Goal: Find contact information: Find contact information

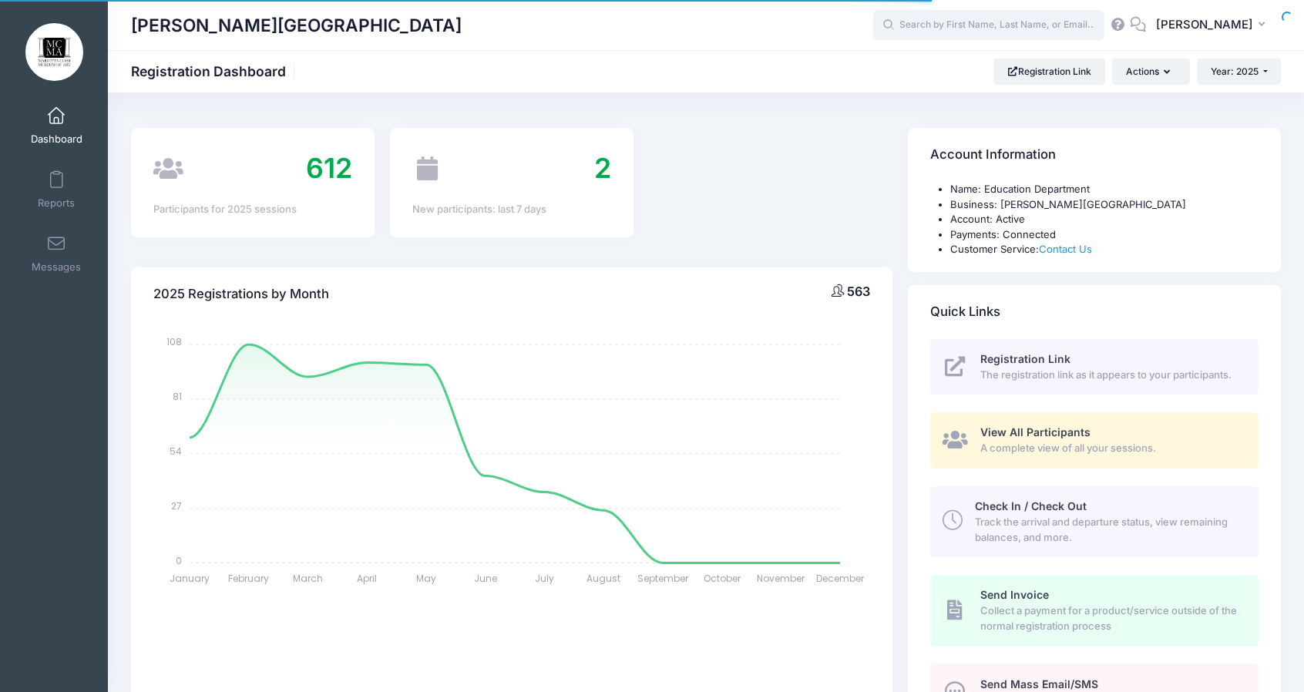
click at [1005, 34] on body "Processing Request Please wait... Processing Request Please wait... Processing …" at bounding box center [652, 346] width 1304 height 692
select select
click at [1001, 28] on input "text" at bounding box center [988, 25] width 231 height 31
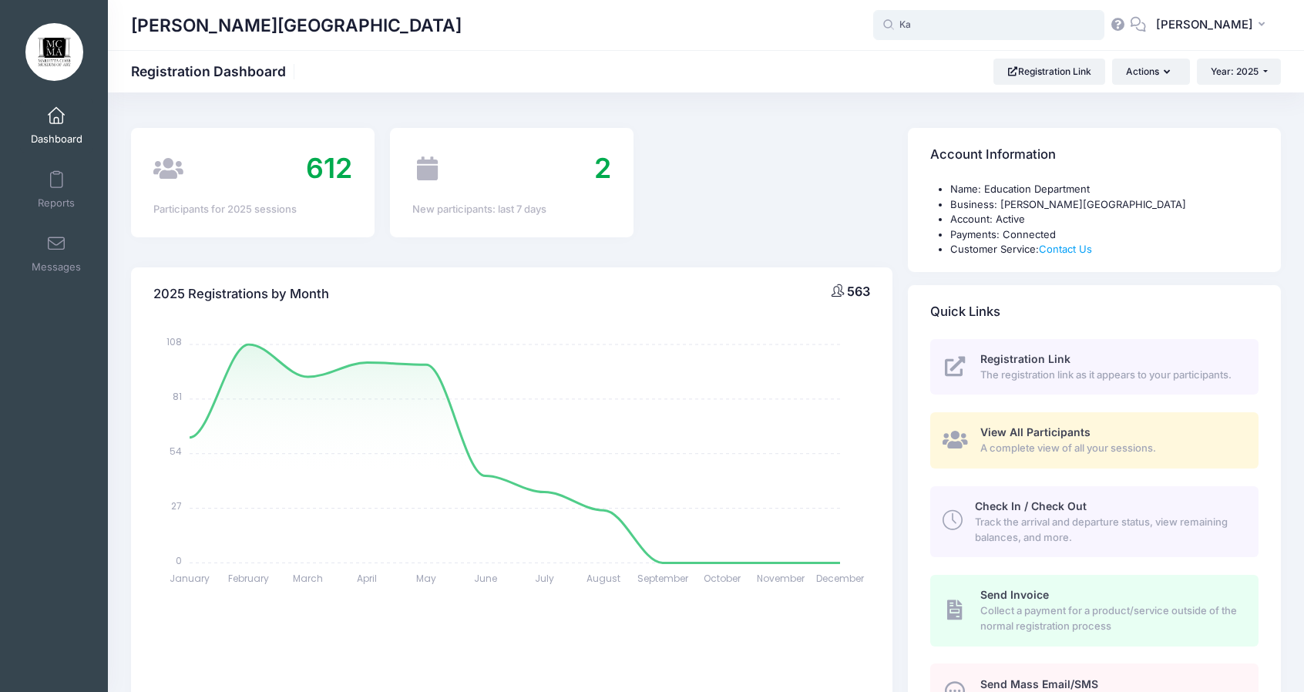
type input "K"
type input "Procreate"
click at [814, 140] on div "612 Participants for 2025 sessions 2 New participants: last 7 days" at bounding box center [511, 187] width 777 height 119
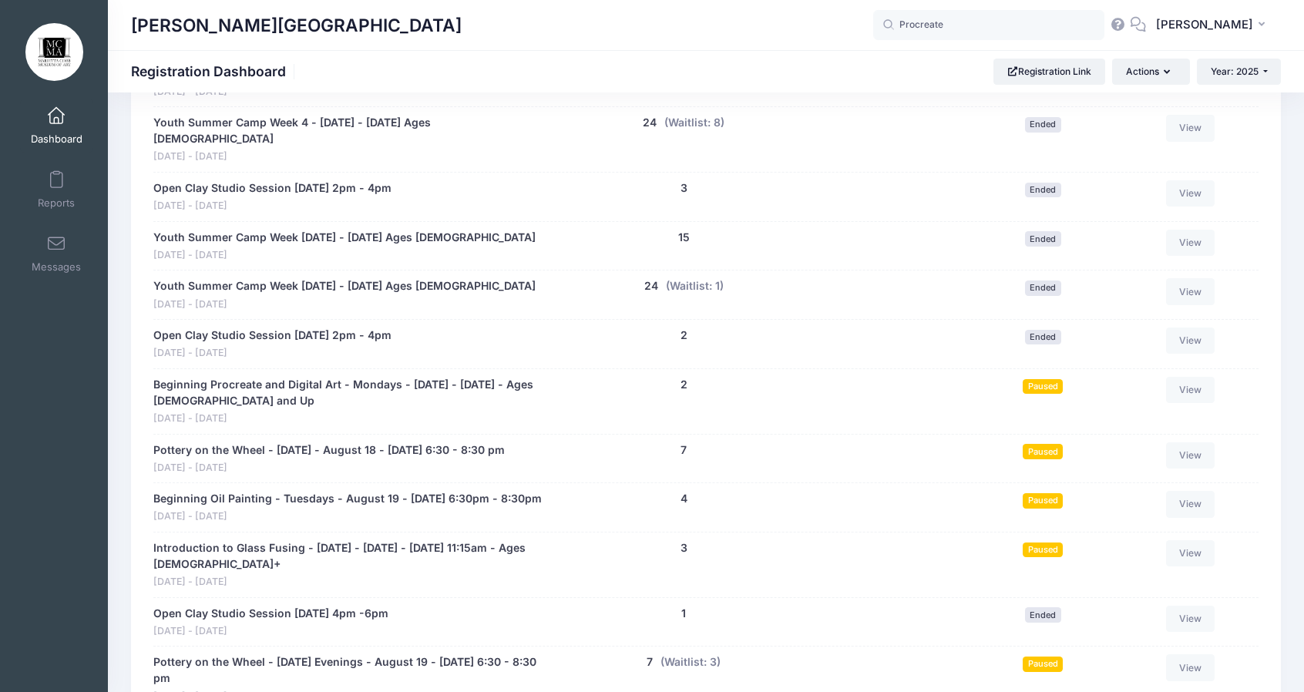
scroll to position [8788, 0]
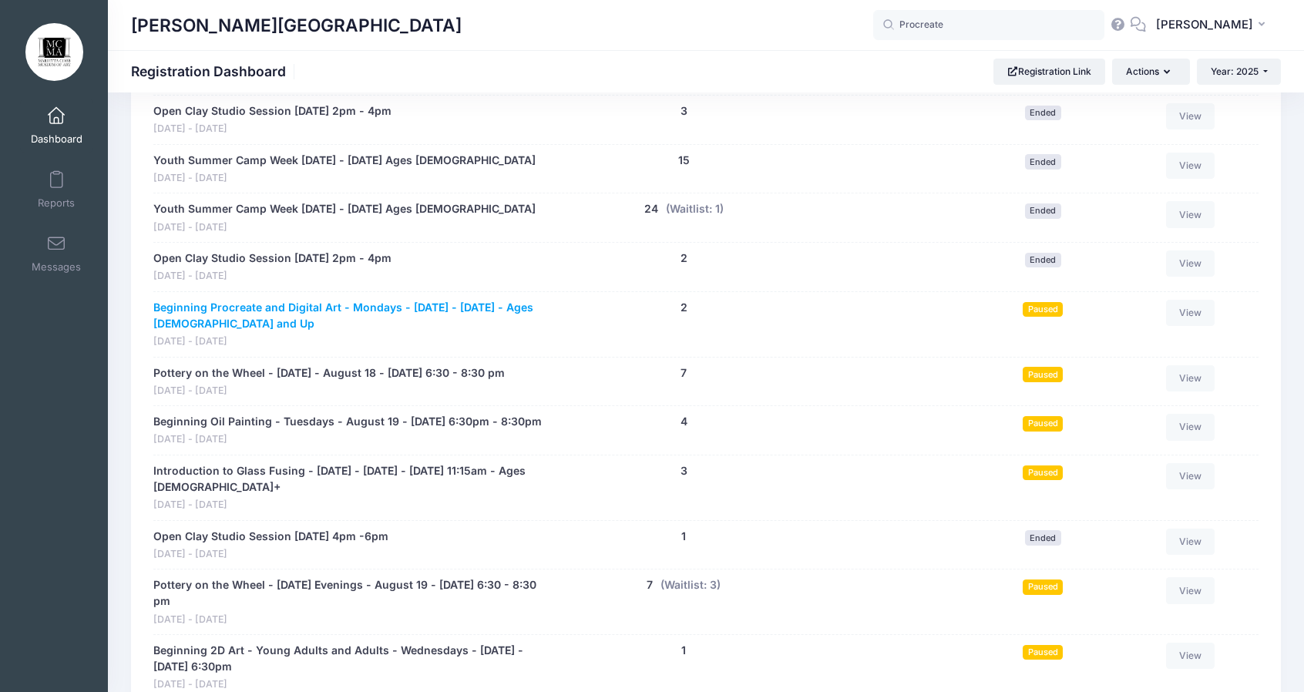
click at [288, 300] on link "Beginning Procreate and Digital Art - Mondays - [DATE] - [DATE] - Ages [DEMOGRA…" at bounding box center [348, 316] width 390 height 32
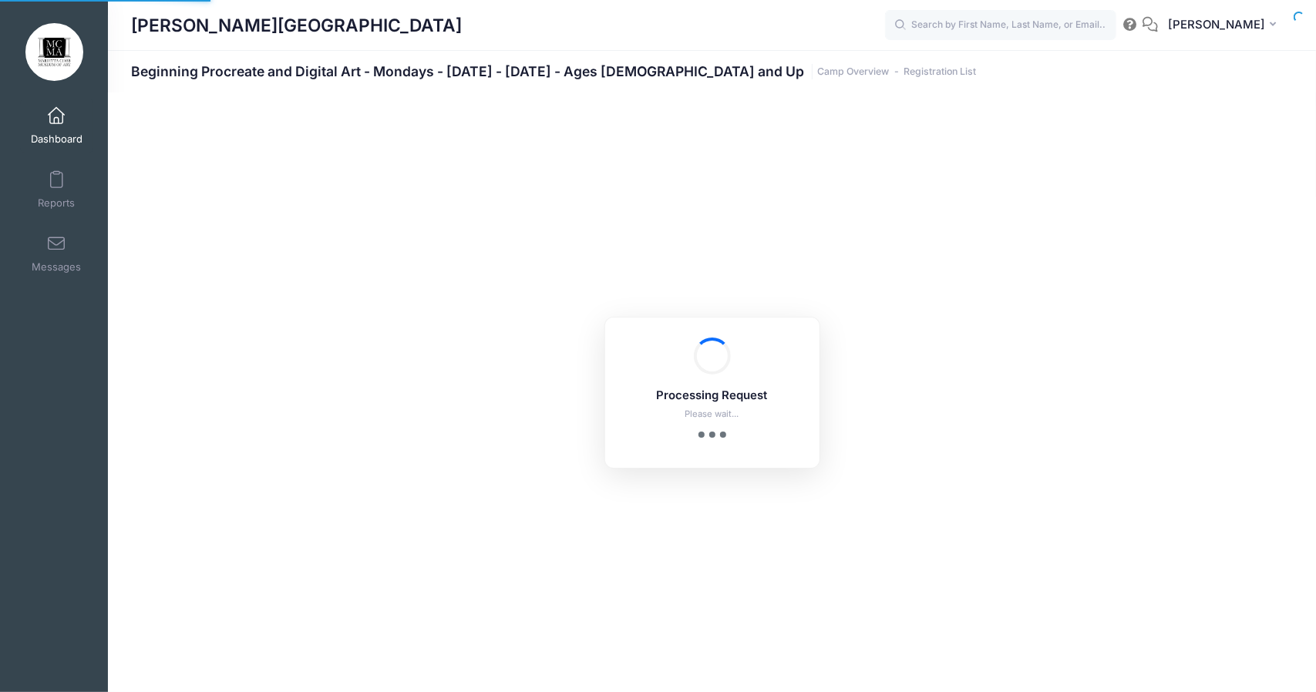
select select "10"
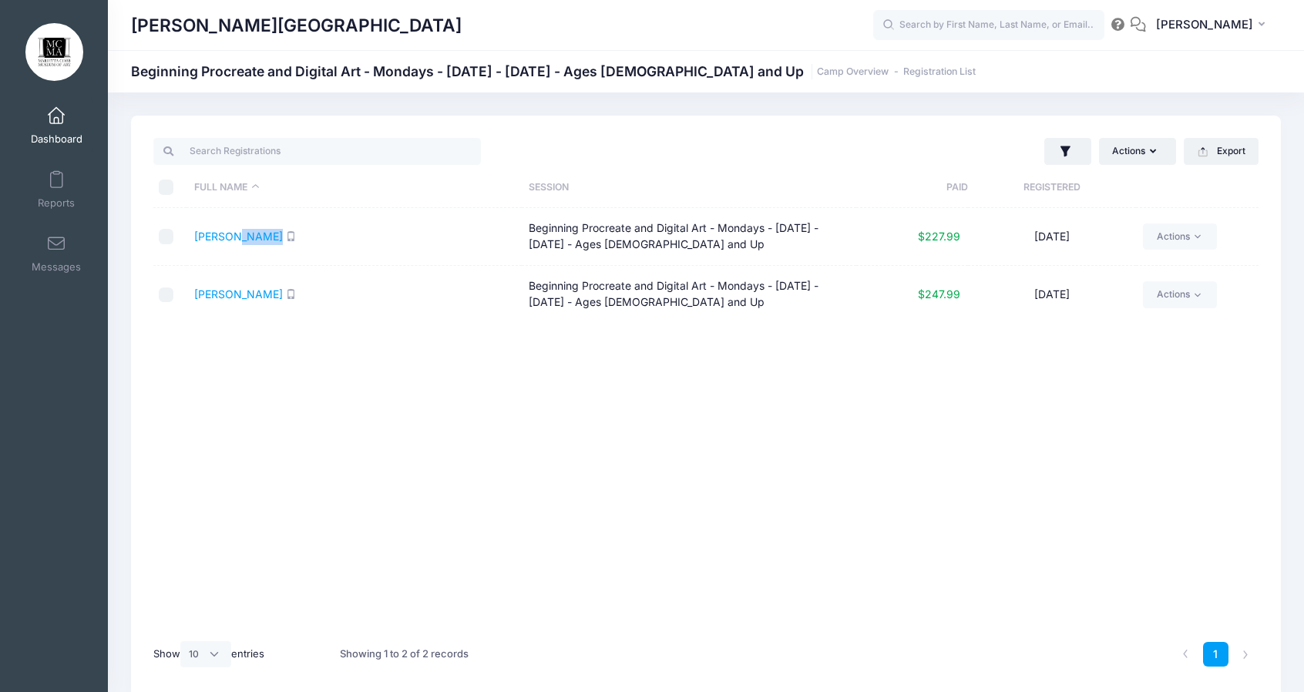
drag, startPoint x: 264, startPoint y: 237, endPoint x: 231, endPoint y: 243, distance: 33.0
click at [231, 243] on td "Ayers, Steven" at bounding box center [354, 237] width 335 height 58
copy link "Steven"
drag, startPoint x: 281, startPoint y: 298, endPoint x: 268, endPoint y: 298, distance: 13.1
click at [268, 298] on td "[PERSON_NAME]" at bounding box center [354, 294] width 335 height 57
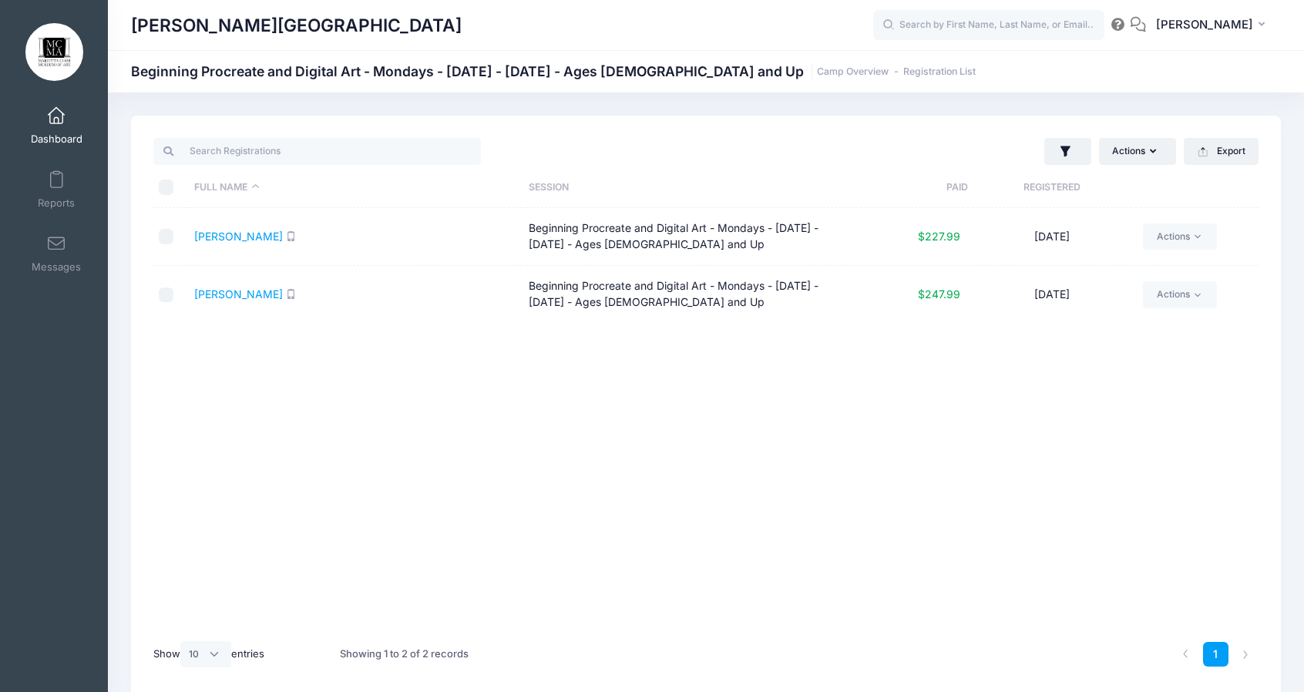
click at [356, 309] on td "[PERSON_NAME]" at bounding box center [354, 294] width 335 height 57
click at [205, 287] on td "[PERSON_NAME]" at bounding box center [354, 294] width 335 height 57
click at [214, 295] on link "[PERSON_NAME]" at bounding box center [238, 294] width 89 height 13
click at [241, 240] on link "Ayers, Steven" at bounding box center [238, 236] width 89 height 13
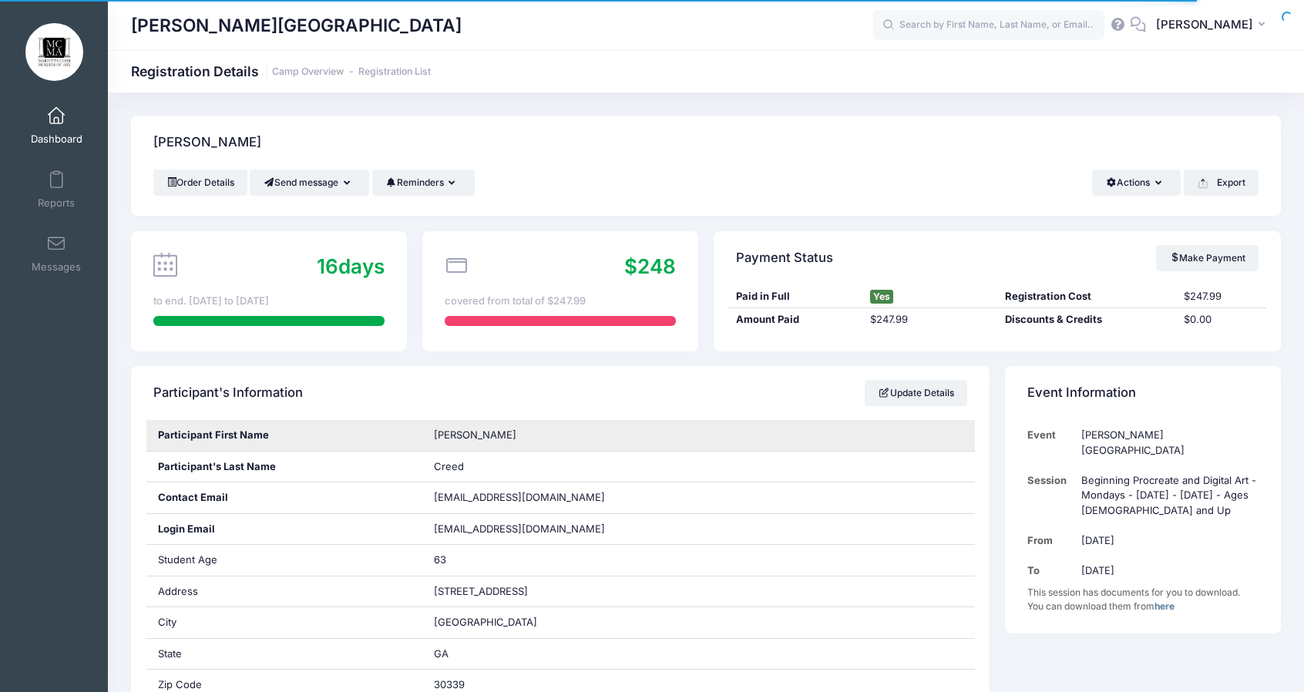
click at [441, 440] on span "[PERSON_NAME]" at bounding box center [475, 435] width 82 height 12
copy span "[PERSON_NAME]"
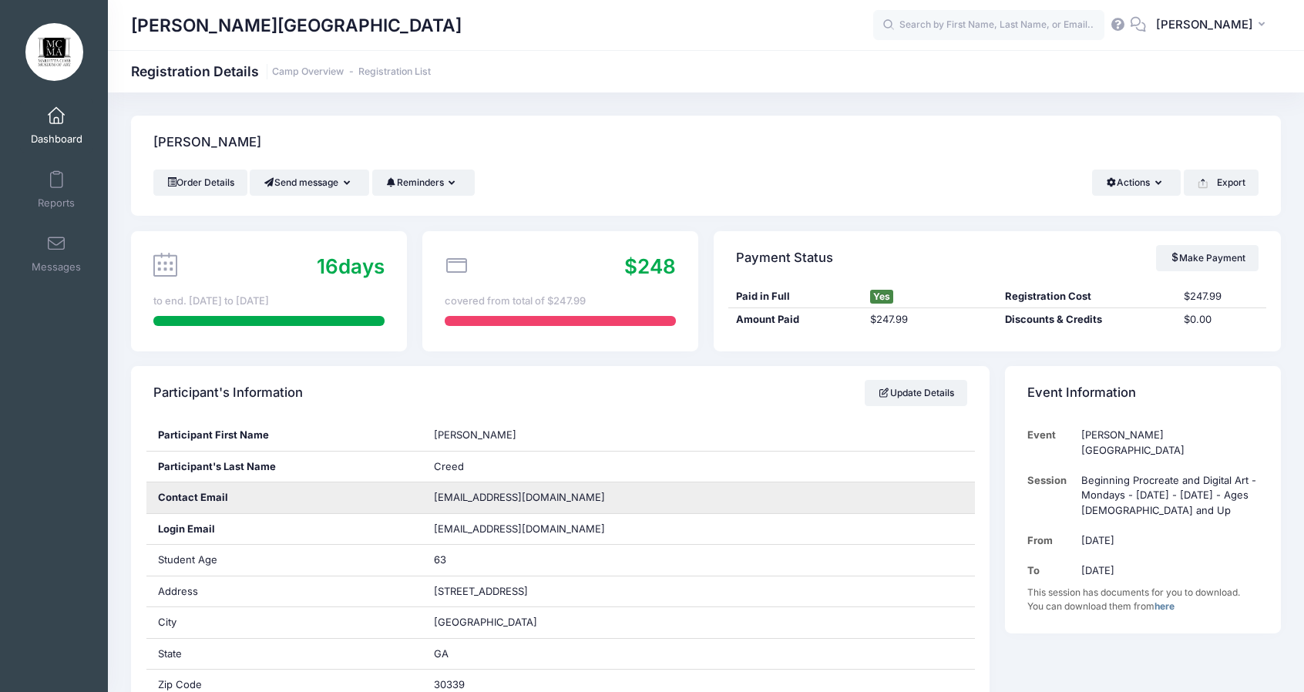
click at [481, 500] on span "[EMAIL_ADDRESS][DOMAIN_NAME]" at bounding box center [519, 497] width 171 height 12
copy div "[EMAIL_ADDRESS][DOMAIN_NAME]"
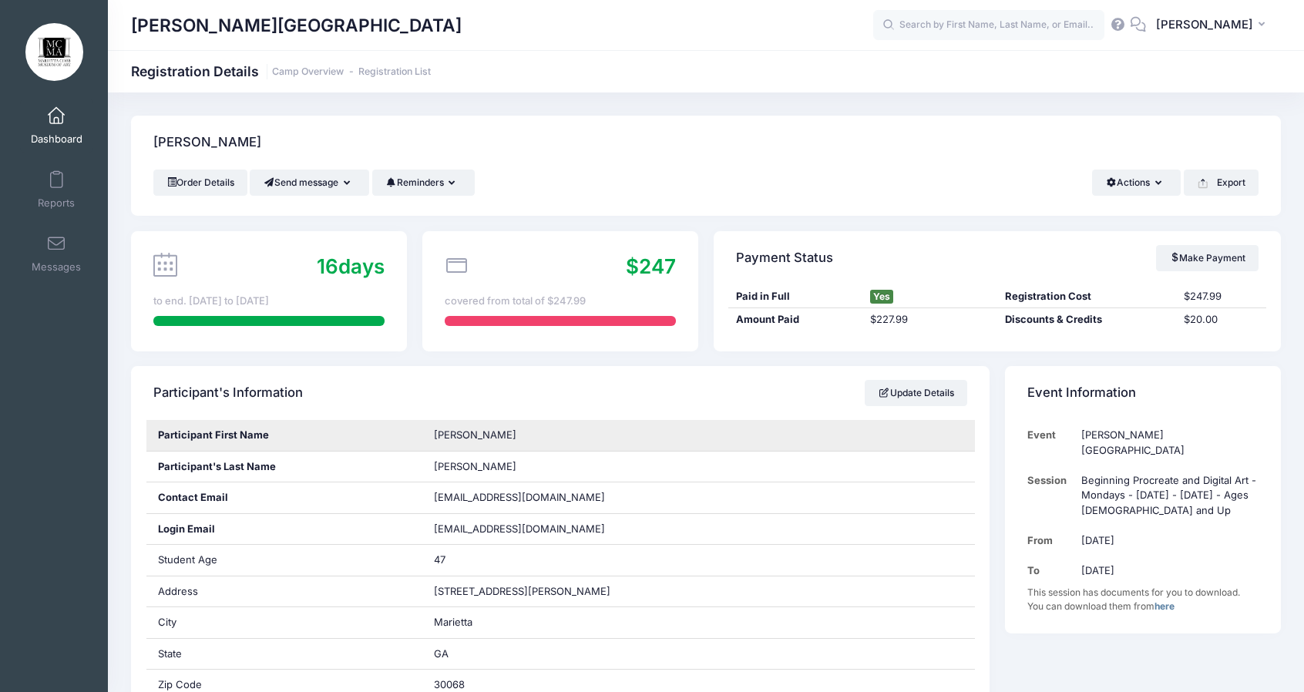
click at [442, 439] on span "[PERSON_NAME]" at bounding box center [475, 435] width 82 height 12
click at [442, 439] on span "Steven" at bounding box center [475, 435] width 82 height 12
copy span "Steven"
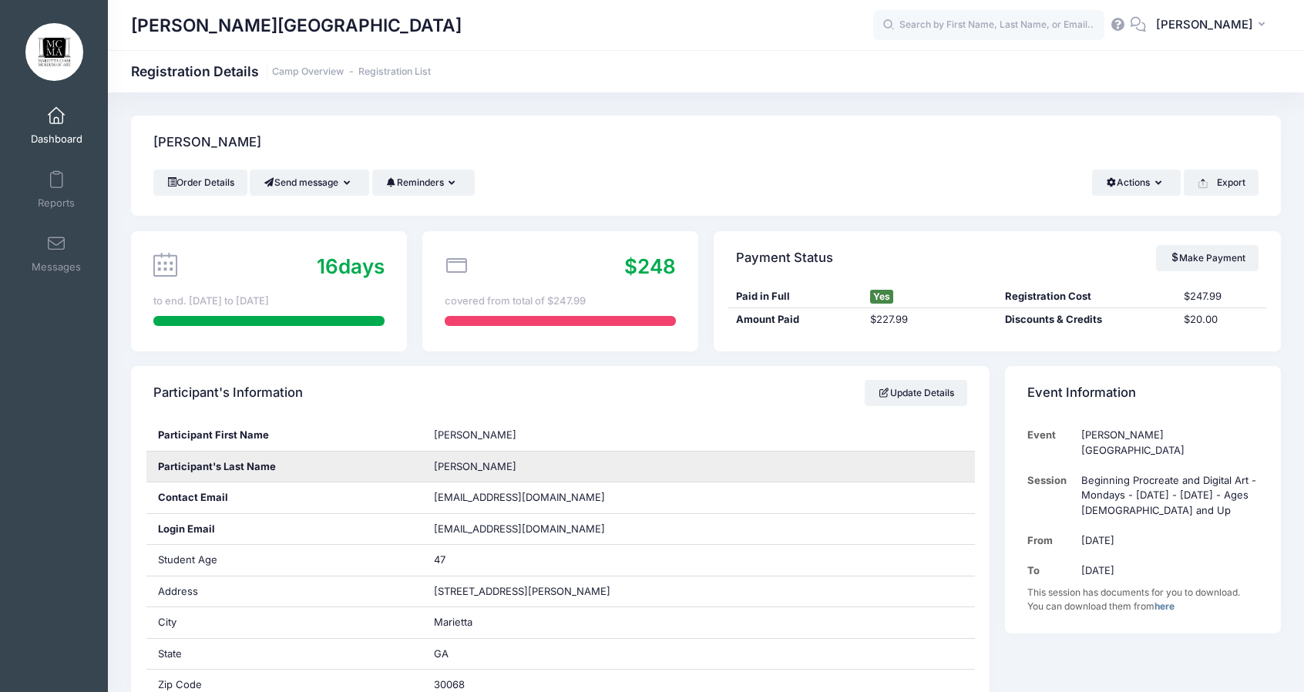
click at [452, 464] on span "Ayers" at bounding box center [475, 466] width 82 height 12
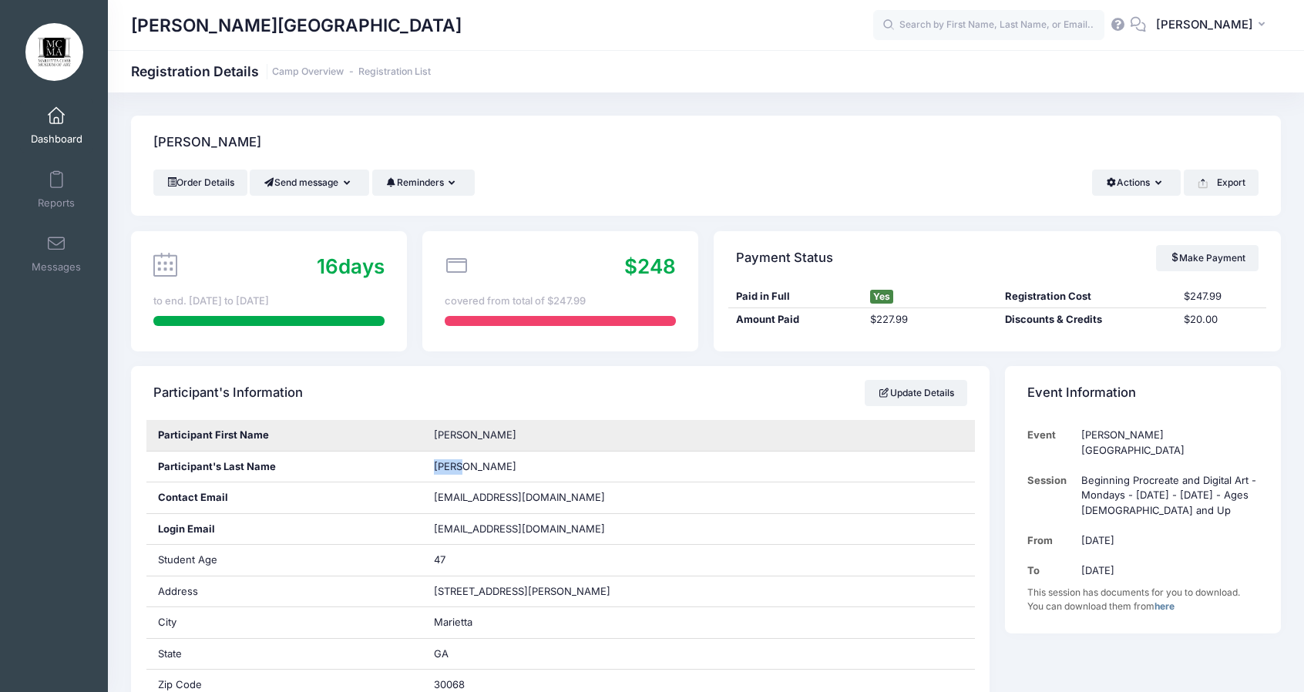
copy span "Ayers"
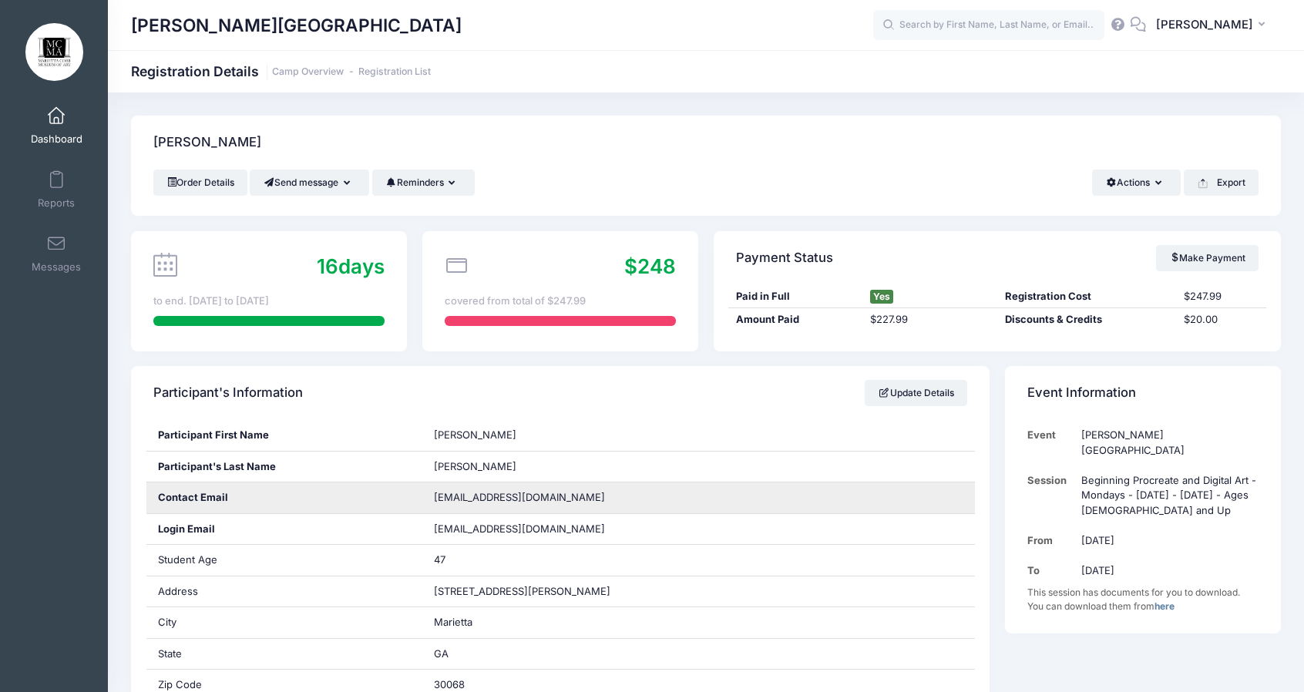
click at [439, 496] on span "steveneayersii@gmail.com" at bounding box center [519, 497] width 171 height 12
copy div "steveneayersii@gmail.com"
